Goal: Task Accomplishment & Management: Manage account settings

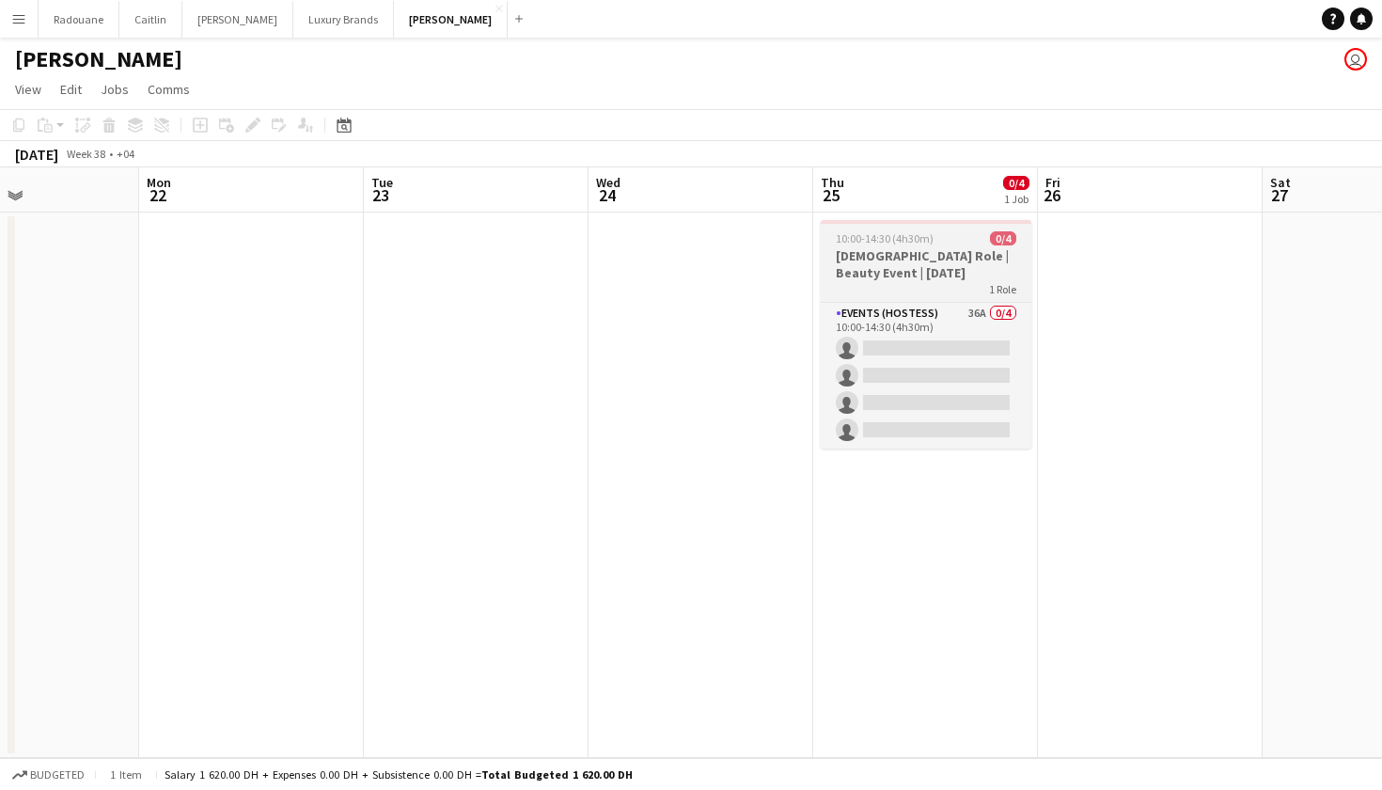
scroll to position [0, 536]
click at [917, 256] on h3 "[DEMOGRAPHIC_DATA] Role | Beauty Event | [DATE]" at bounding box center [925, 264] width 211 height 34
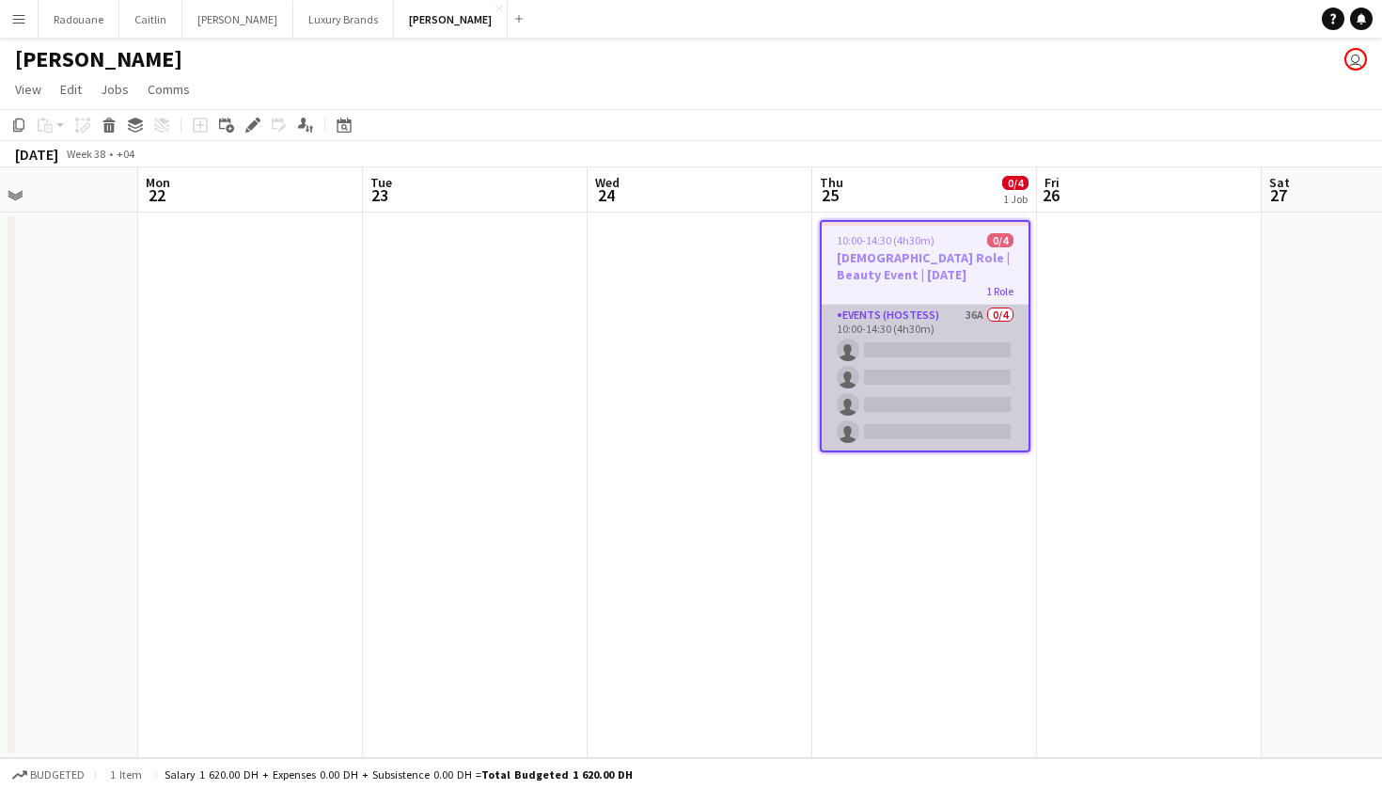
click at [958, 398] on app-card-role "Events (Hostess) 36A 0/4 10:00-14:30 (4h30m) single-neutral-actions single-neut…" at bounding box center [925, 378] width 207 height 146
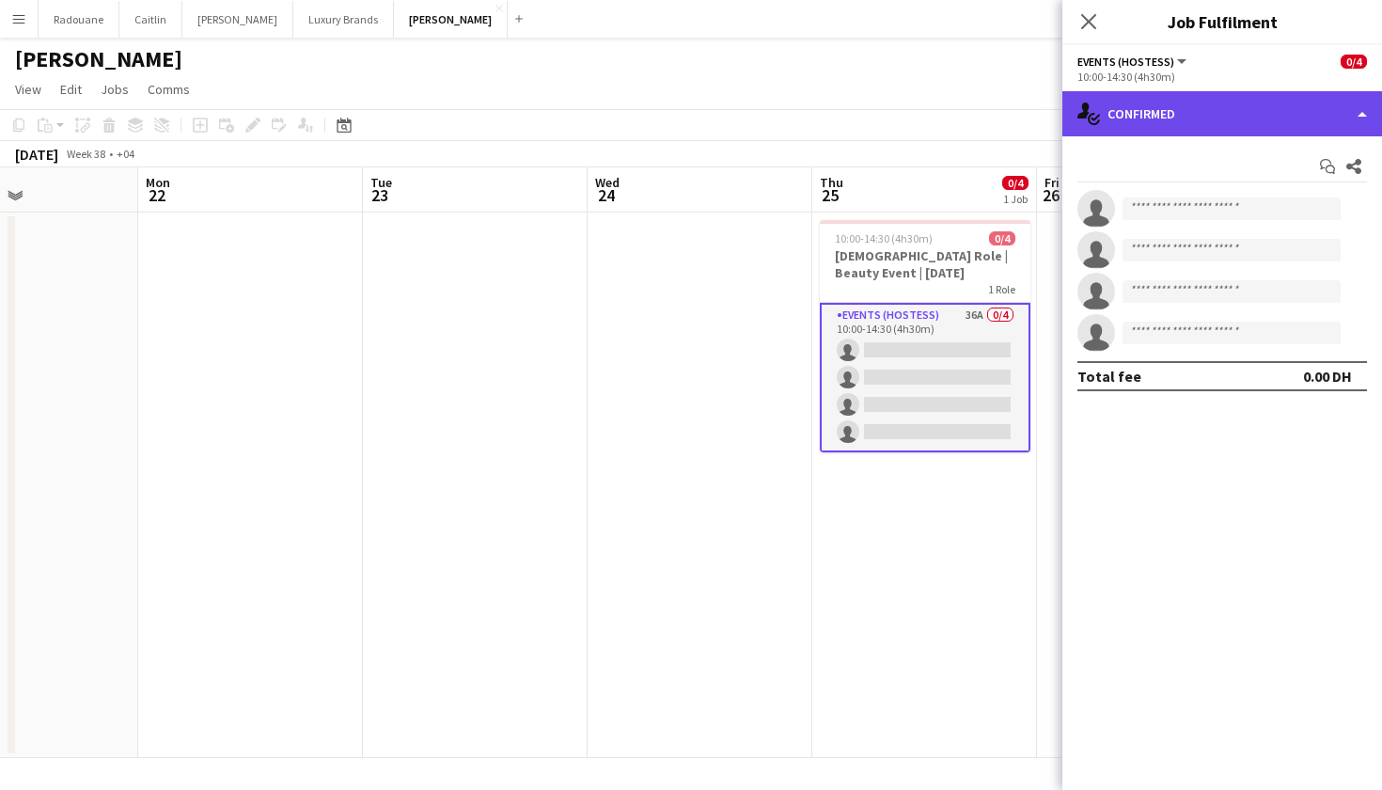
click at [1360, 113] on div "single-neutral-actions-check-2 Confirmed" at bounding box center [1222, 113] width 320 height 45
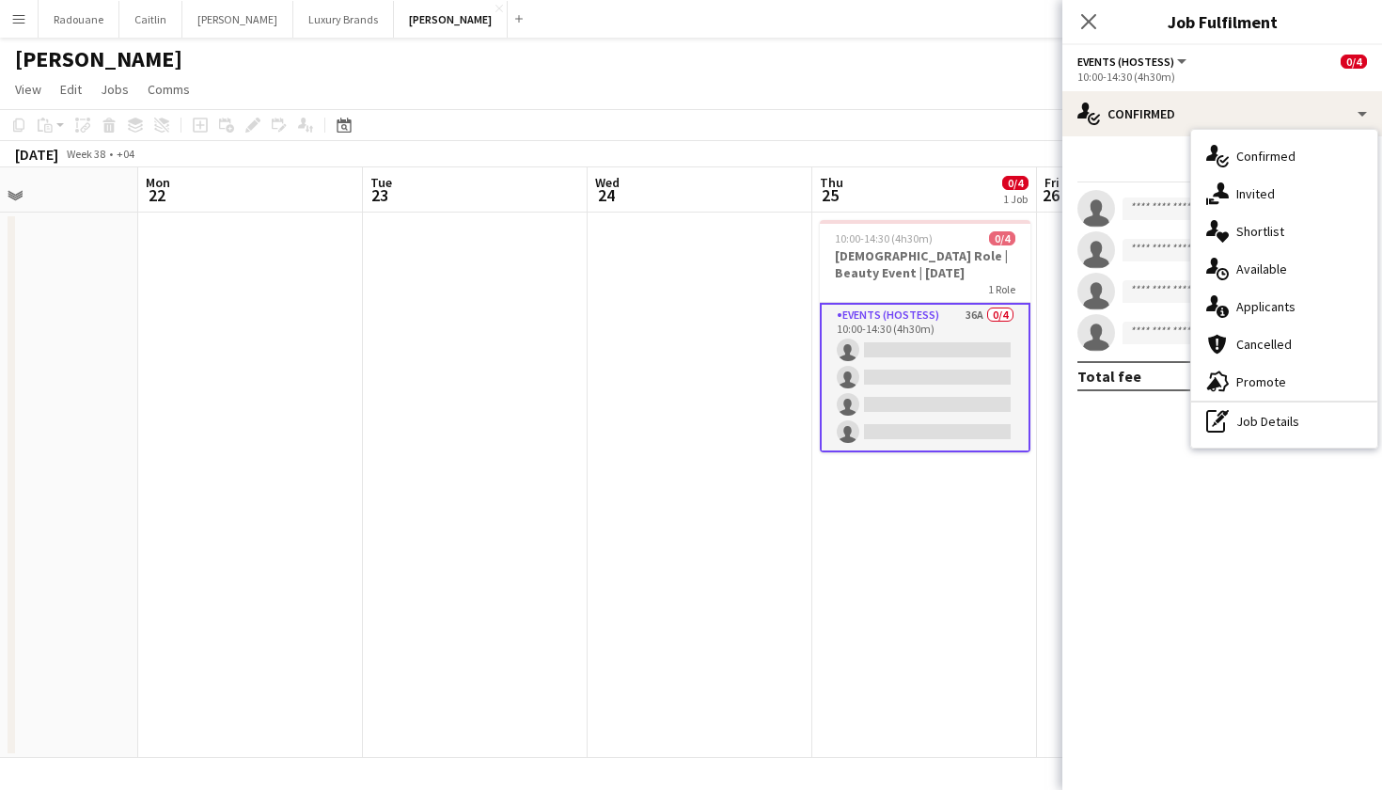
click at [1122, 431] on mat-expansion-panel "check Confirmed Start chat Share single-neutral-actions single-neutral-actions …" at bounding box center [1222, 462] width 320 height 653
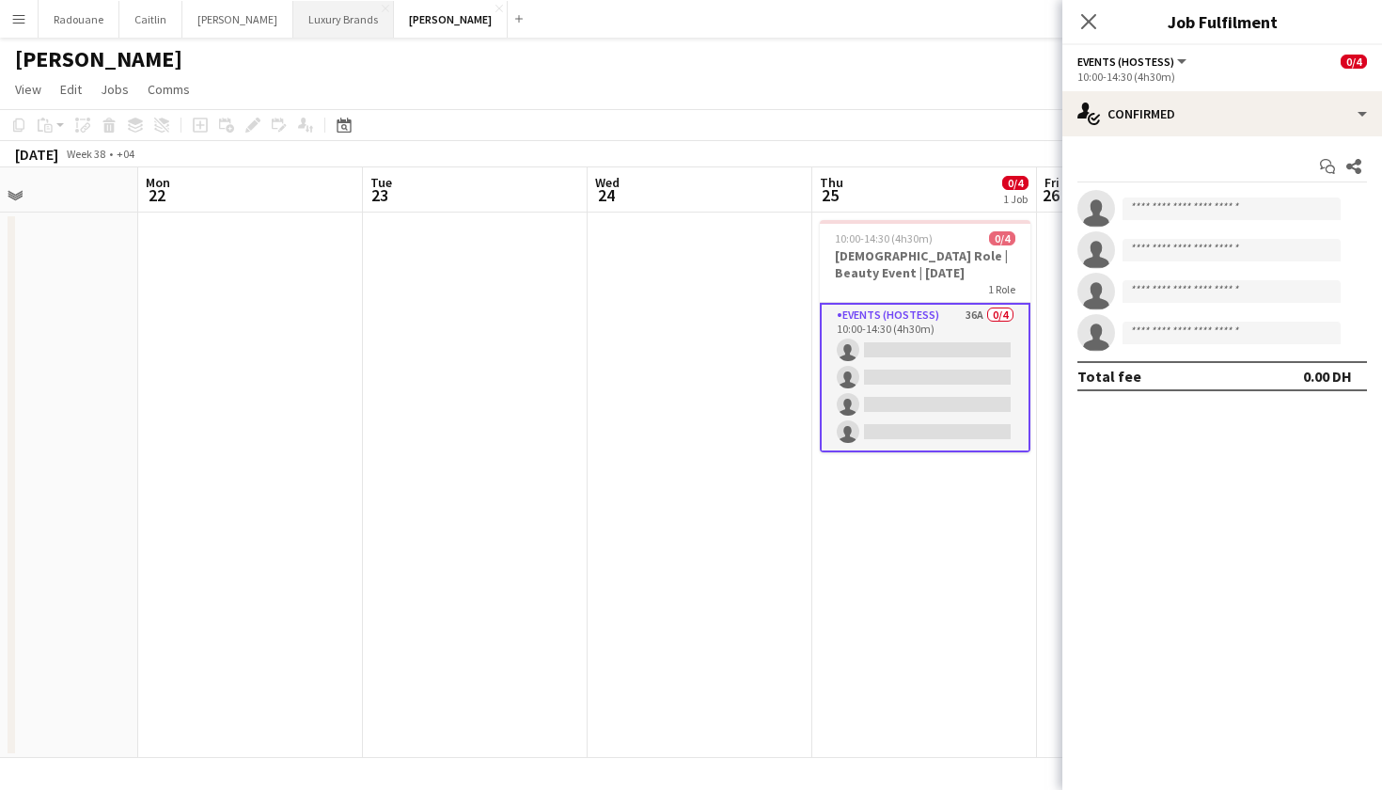
click at [322, 24] on button "Luxury Brands Close" at bounding box center [343, 19] width 101 height 37
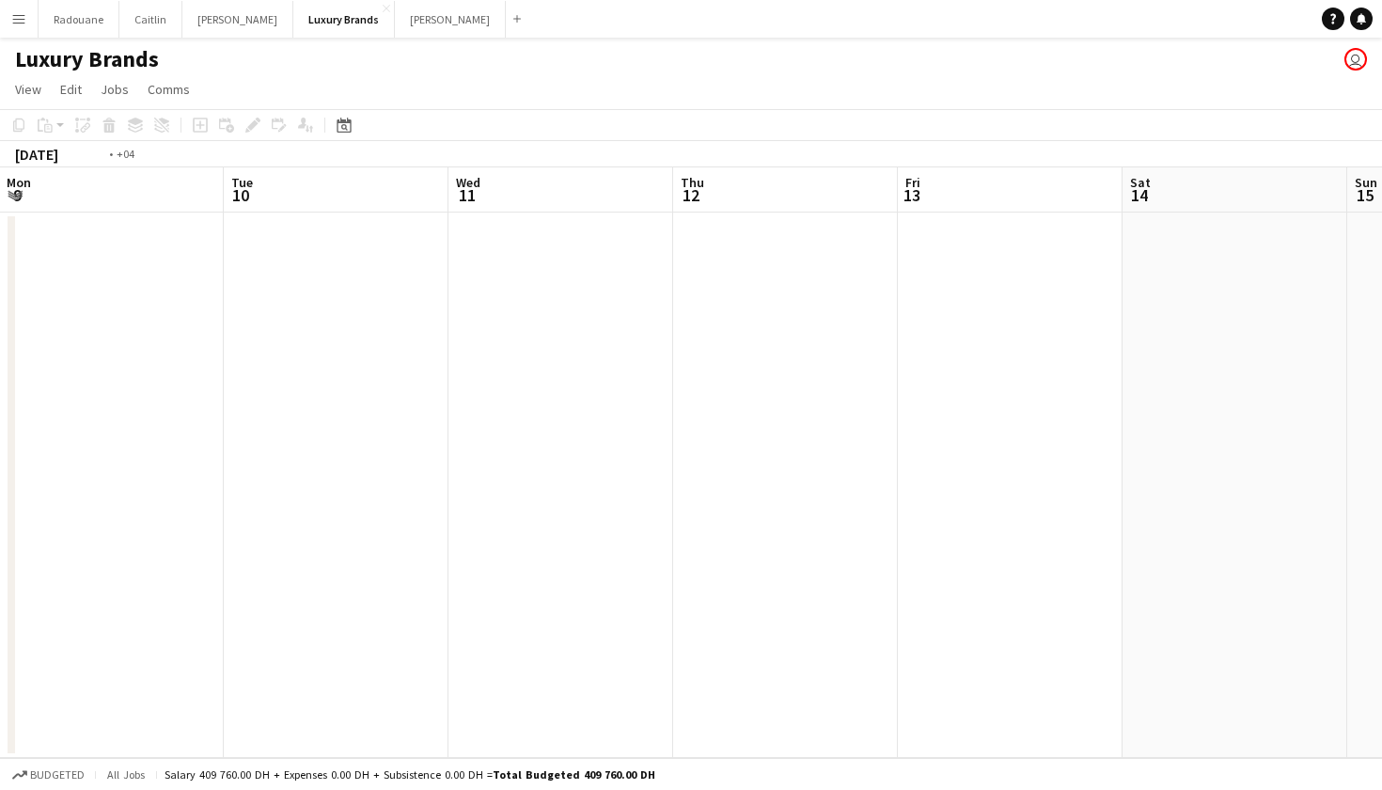
scroll to position [0, 449]
click at [200, 28] on button "[PERSON_NAME]" at bounding box center [237, 19] width 111 height 37
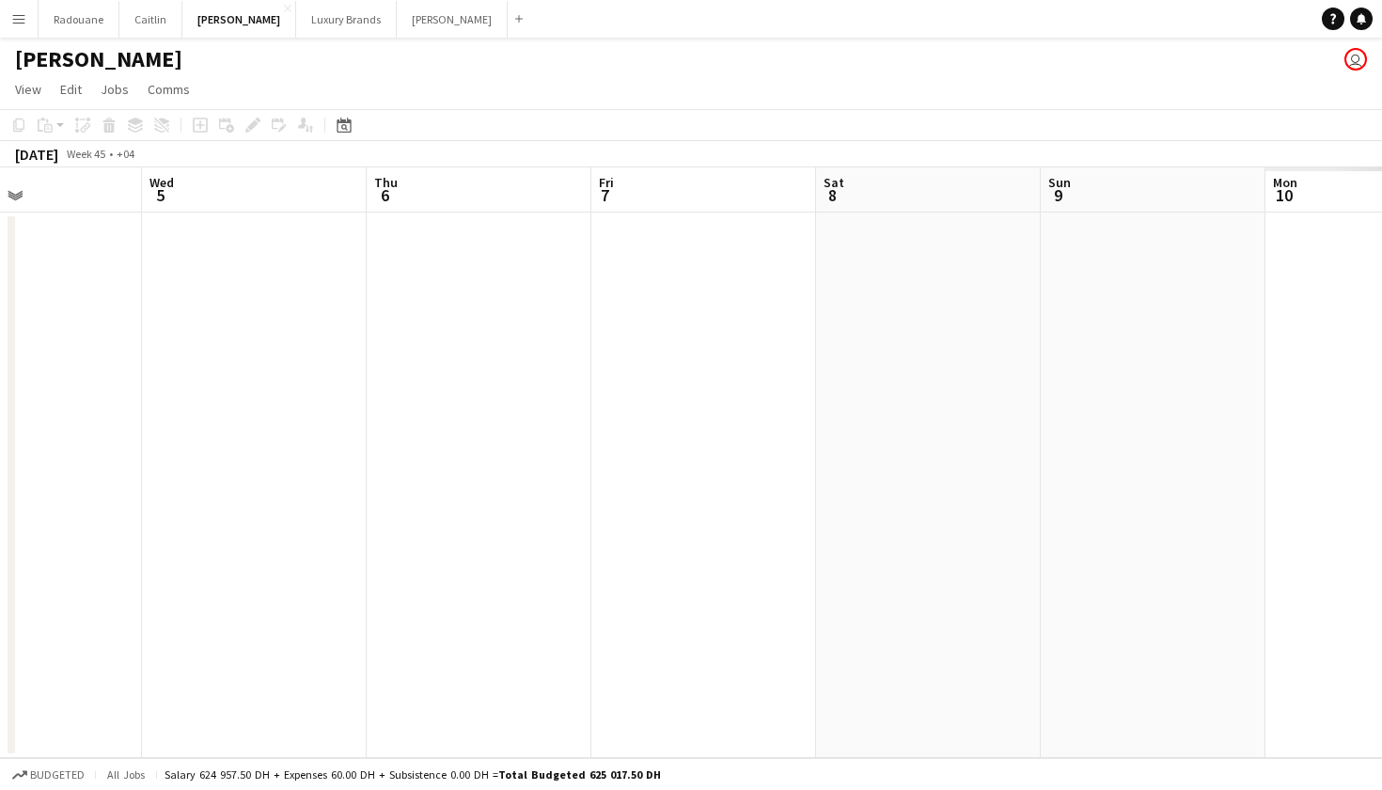
scroll to position [0, 578]
click at [79, 21] on button "Radouane Close" at bounding box center [79, 19] width 81 height 37
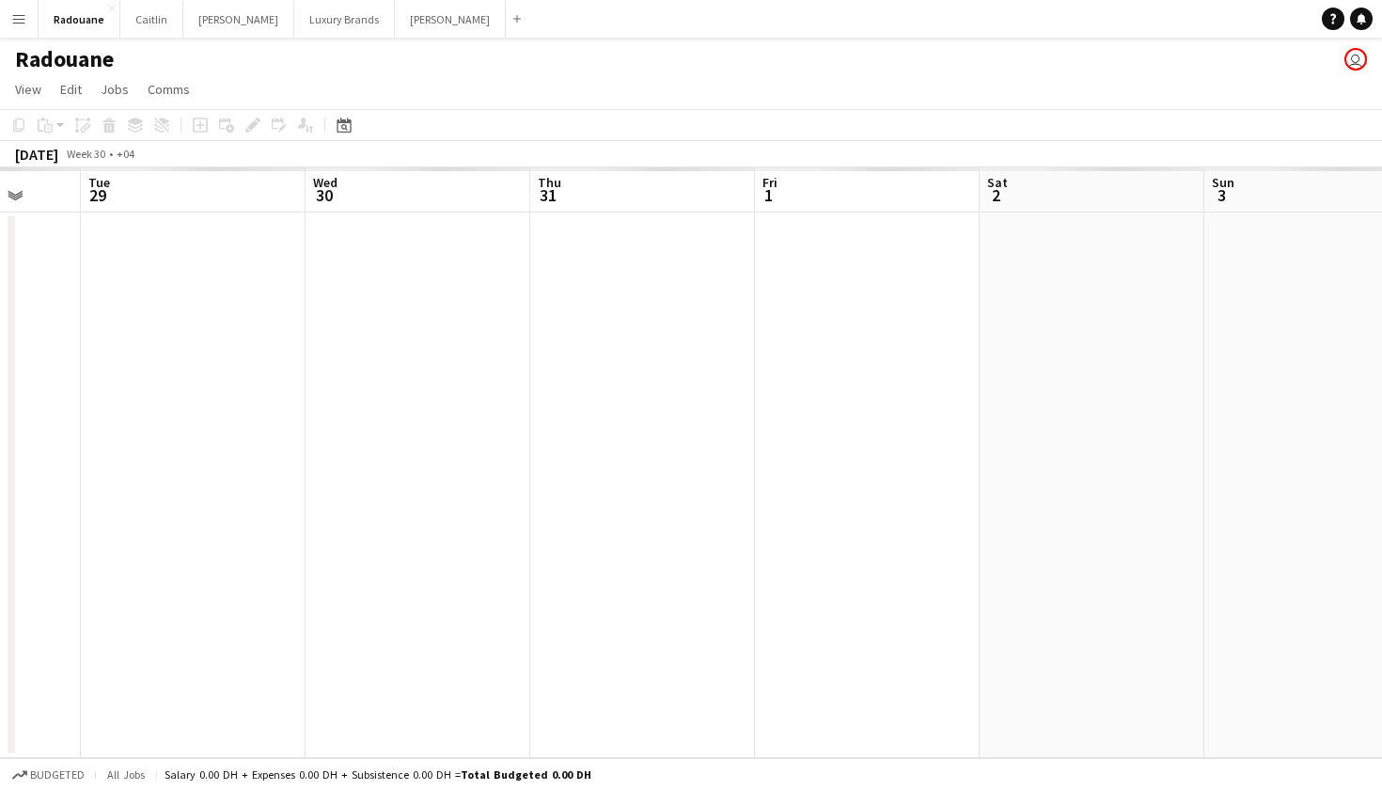
scroll to position [0, 552]
click at [157, 24] on button "[PERSON_NAME]" at bounding box center [151, 19] width 63 height 37
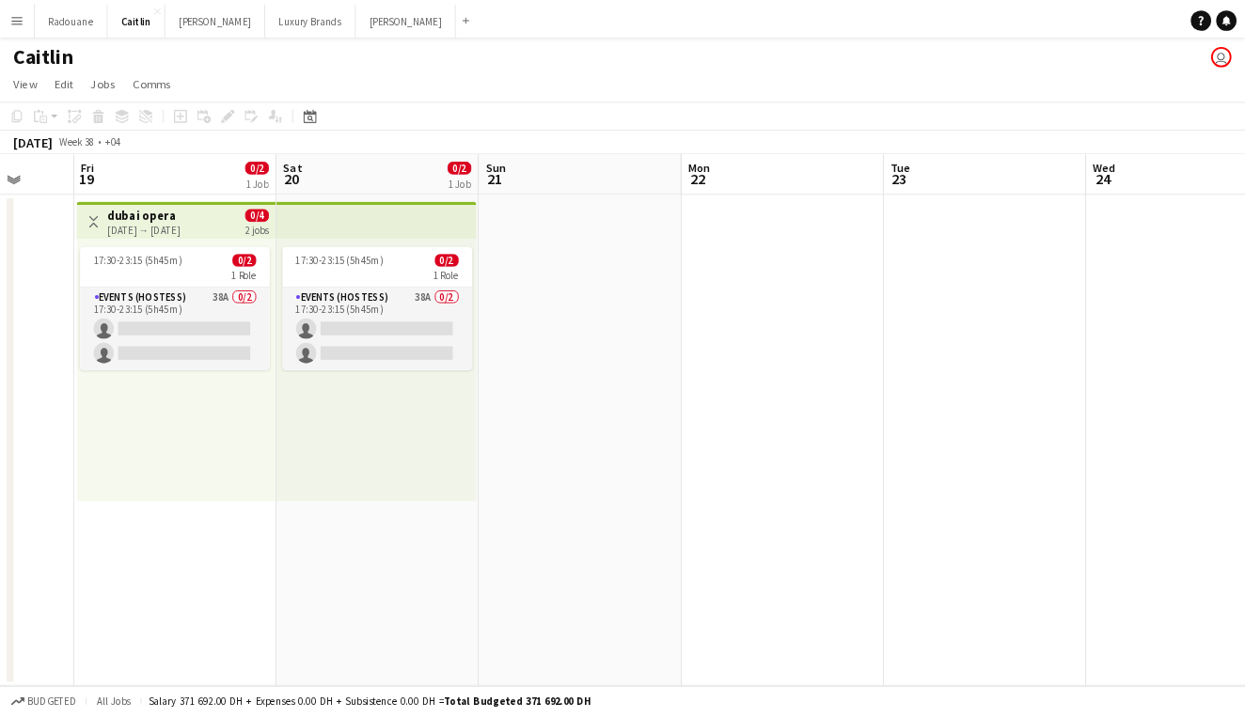
scroll to position [0, 580]
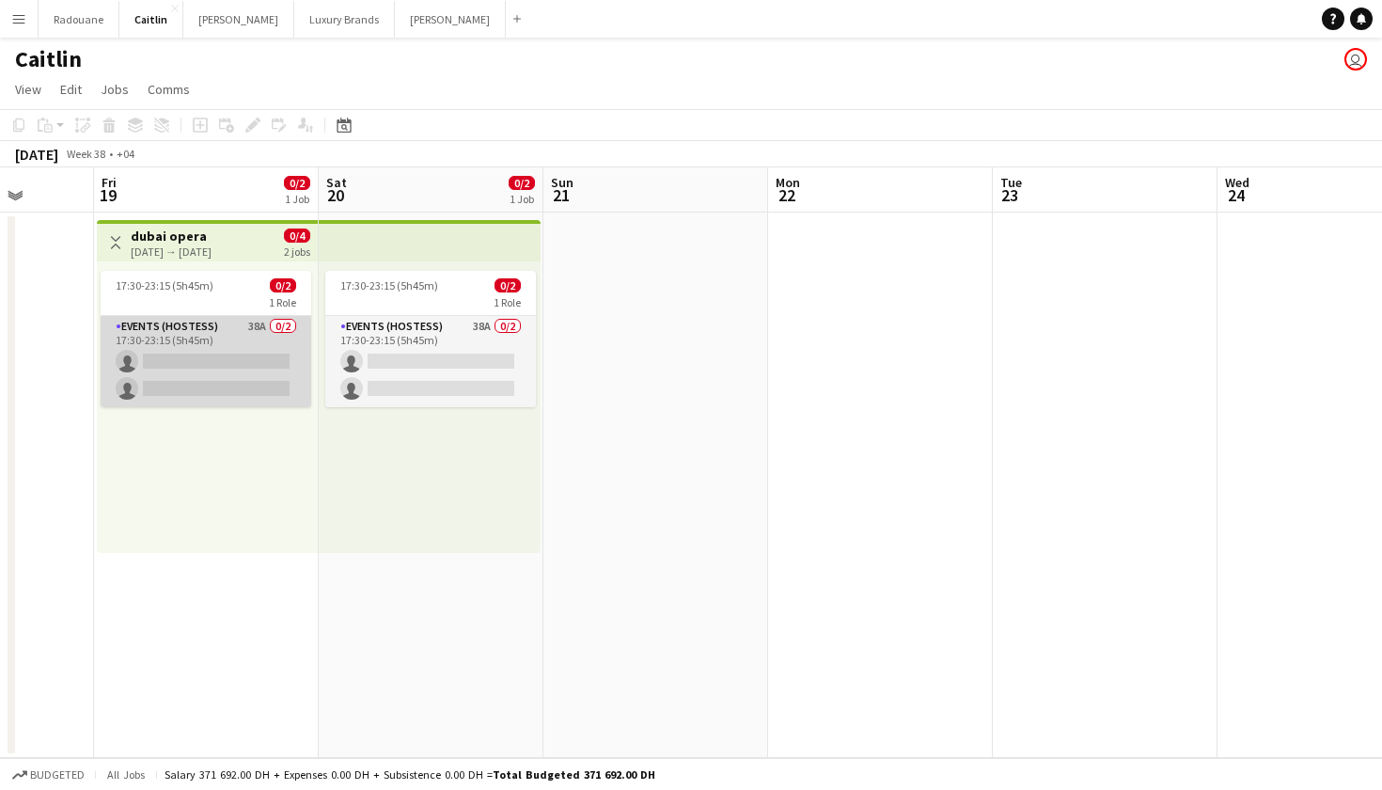
click at [237, 363] on app-card-role "Events (Hostess) 38A 0/2 17:30-23:15 (5h45m) single-neutral-actions single-neut…" at bounding box center [206, 361] width 211 height 91
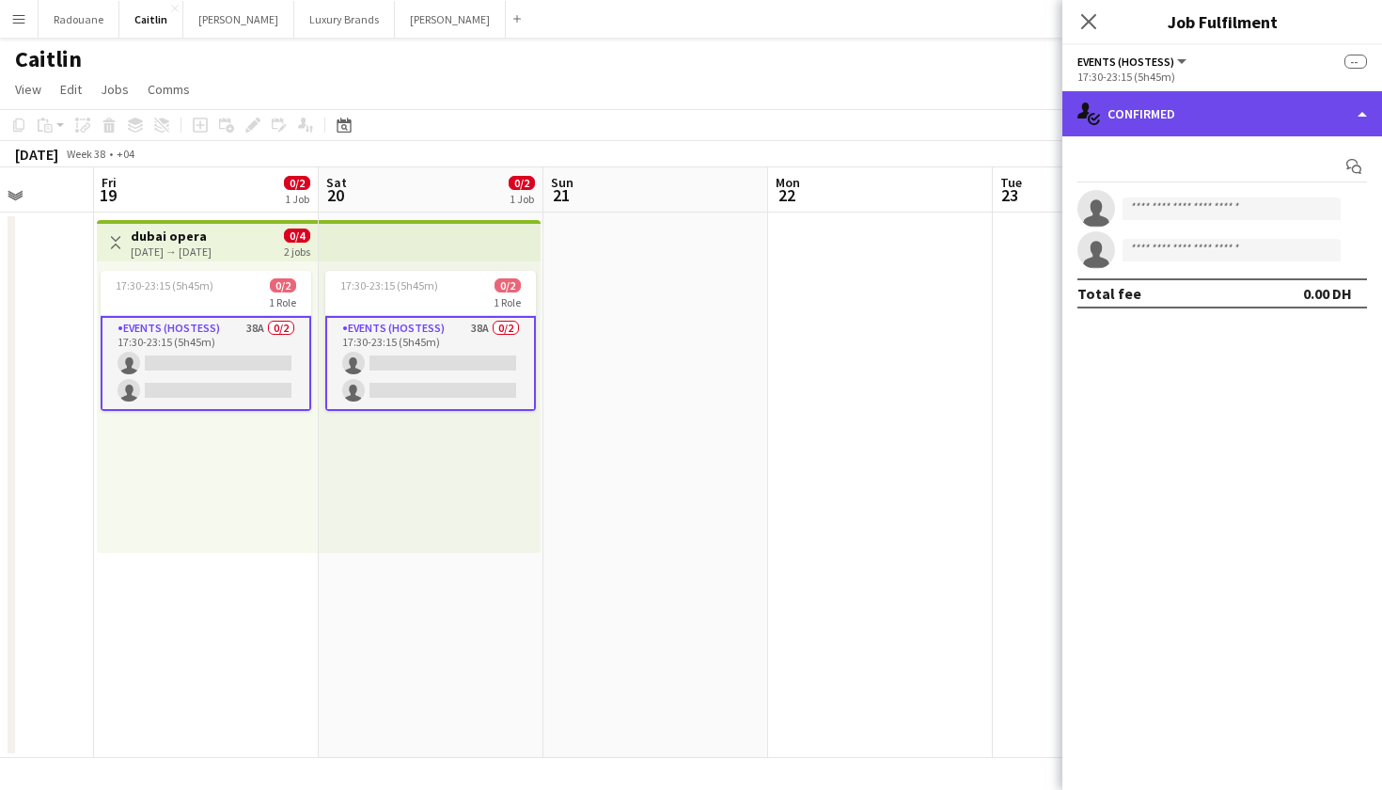
click at [1255, 128] on div "single-neutral-actions-check-2 Confirmed" at bounding box center [1222, 113] width 320 height 45
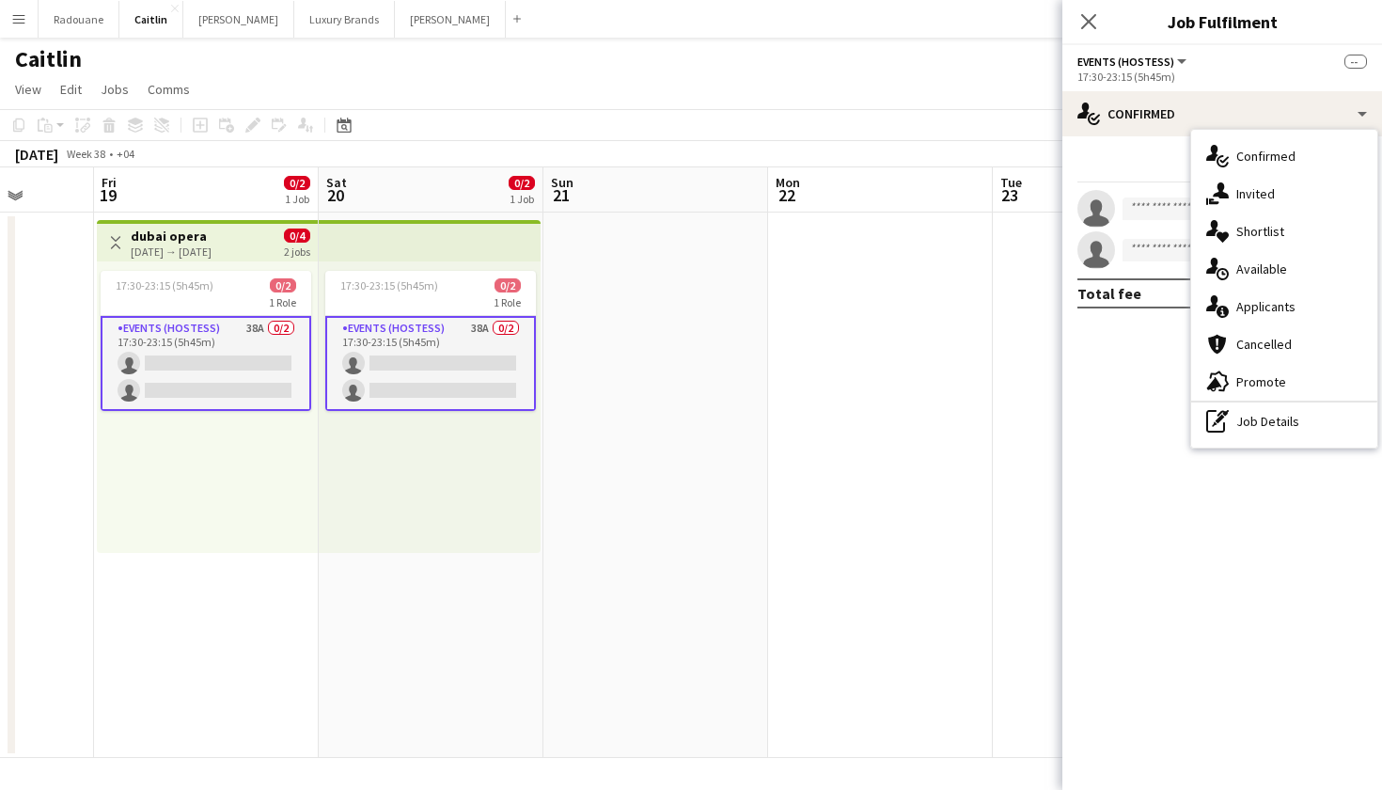
click at [1150, 363] on mat-expansion-panel "check Confirmed Start chat single-neutral-actions single-neutral-actions Total …" at bounding box center [1222, 462] width 320 height 653
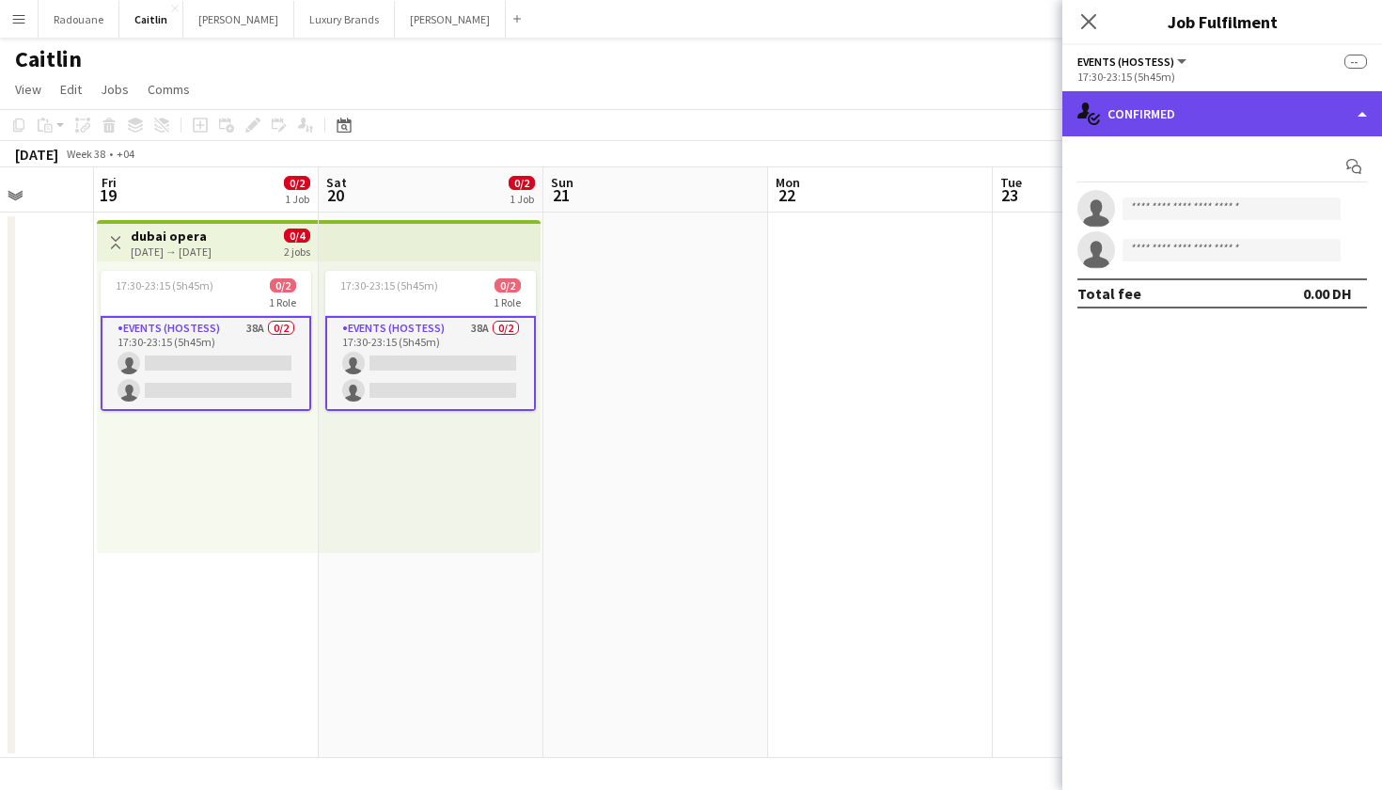
click at [1360, 117] on div "single-neutral-actions-check-2 Confirmed" at bounding box center [1222, 113] width 320 height 45
